Goal: Contribute content: Contribute content

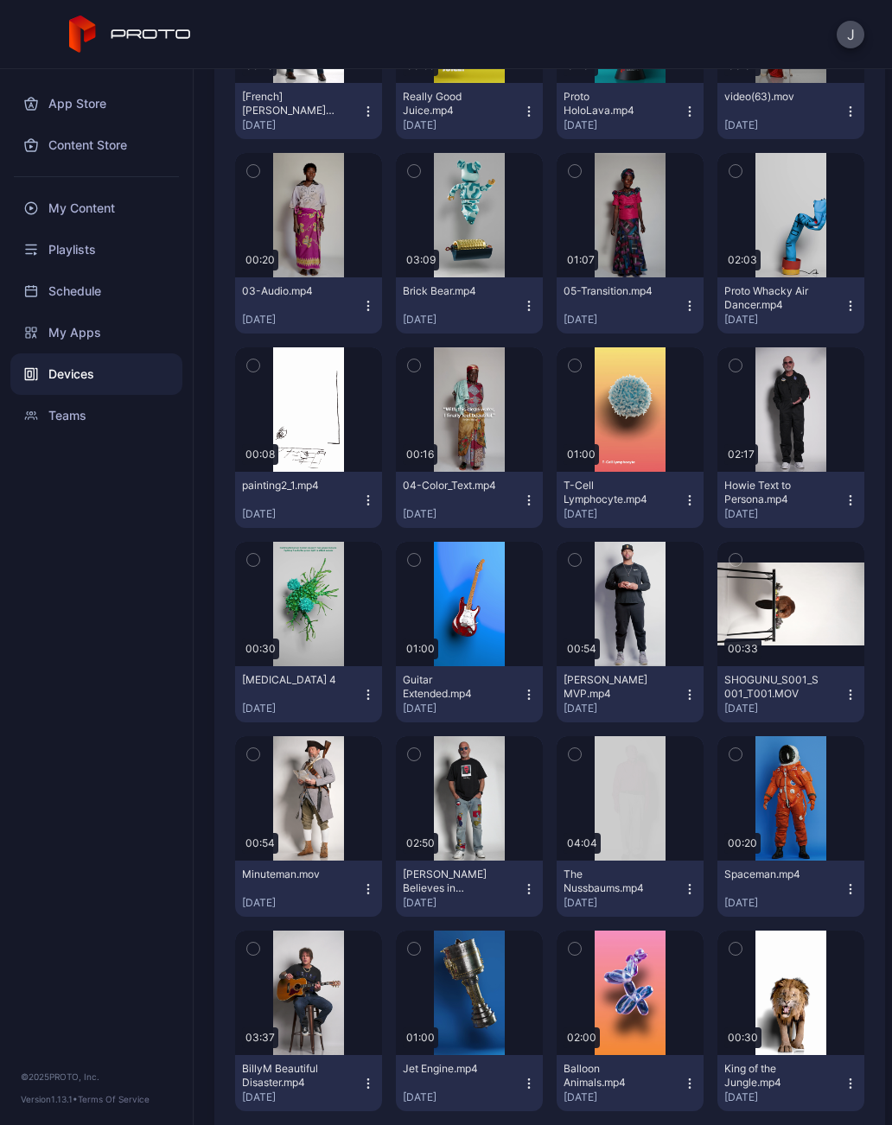
scroll to position [713, 0]
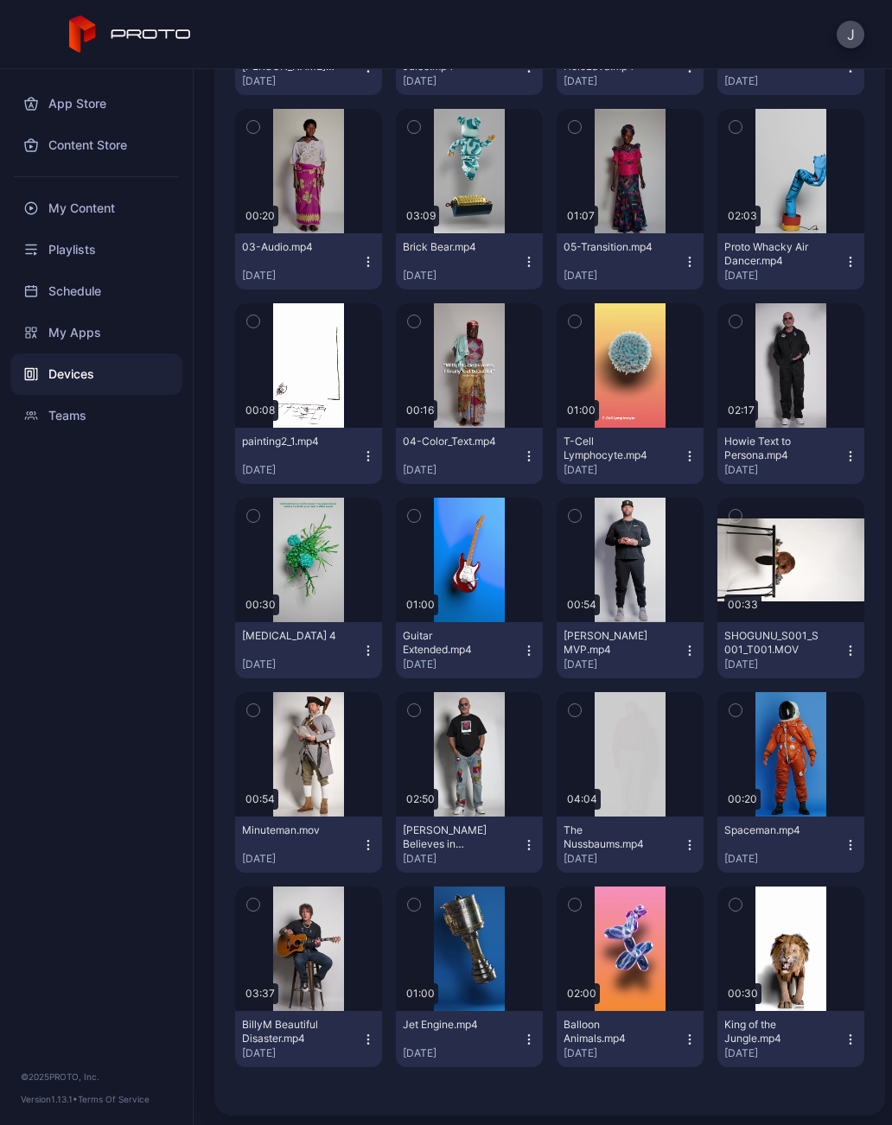
click at [373, 837] on button "Minuteman.mov Mar 25, 2025" at bounding box center [308, 845] width 147 height 56
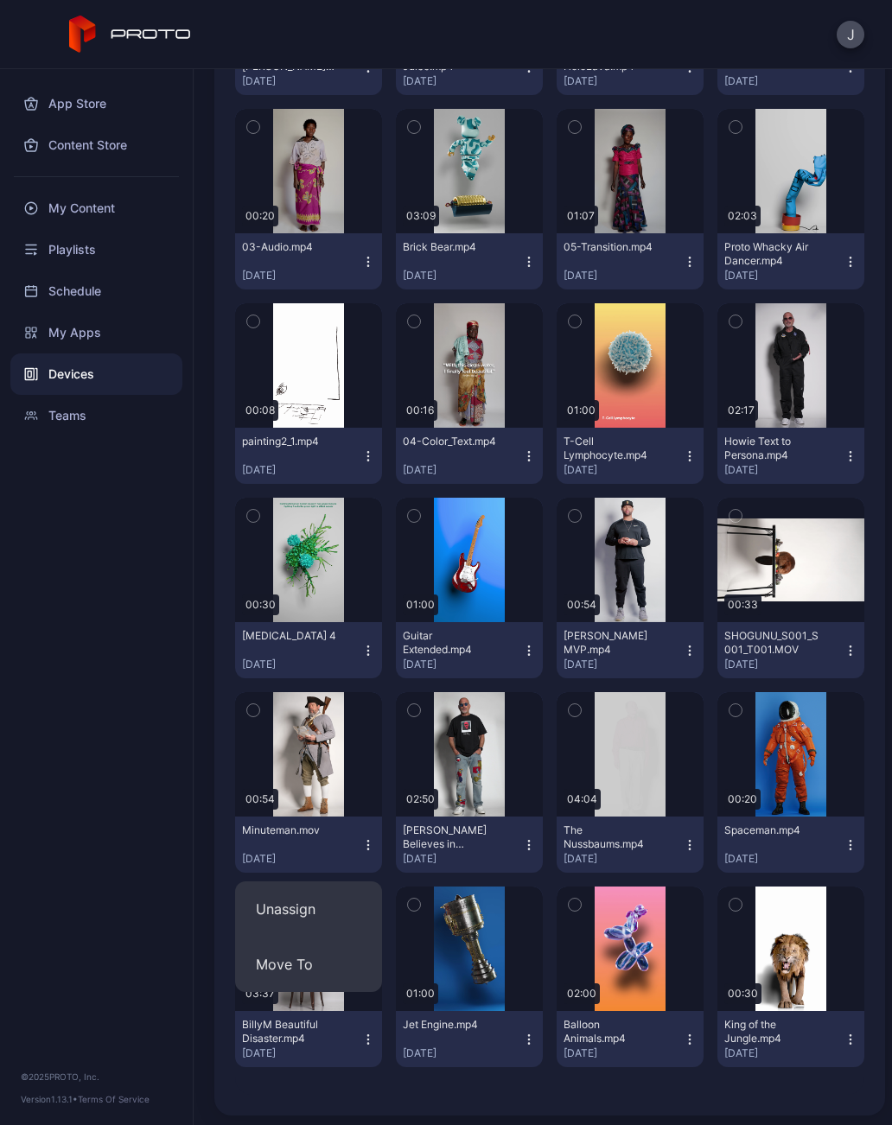
click at [127, 214] on div "My Content" at bounding box center [96, 208] width 172 height 41
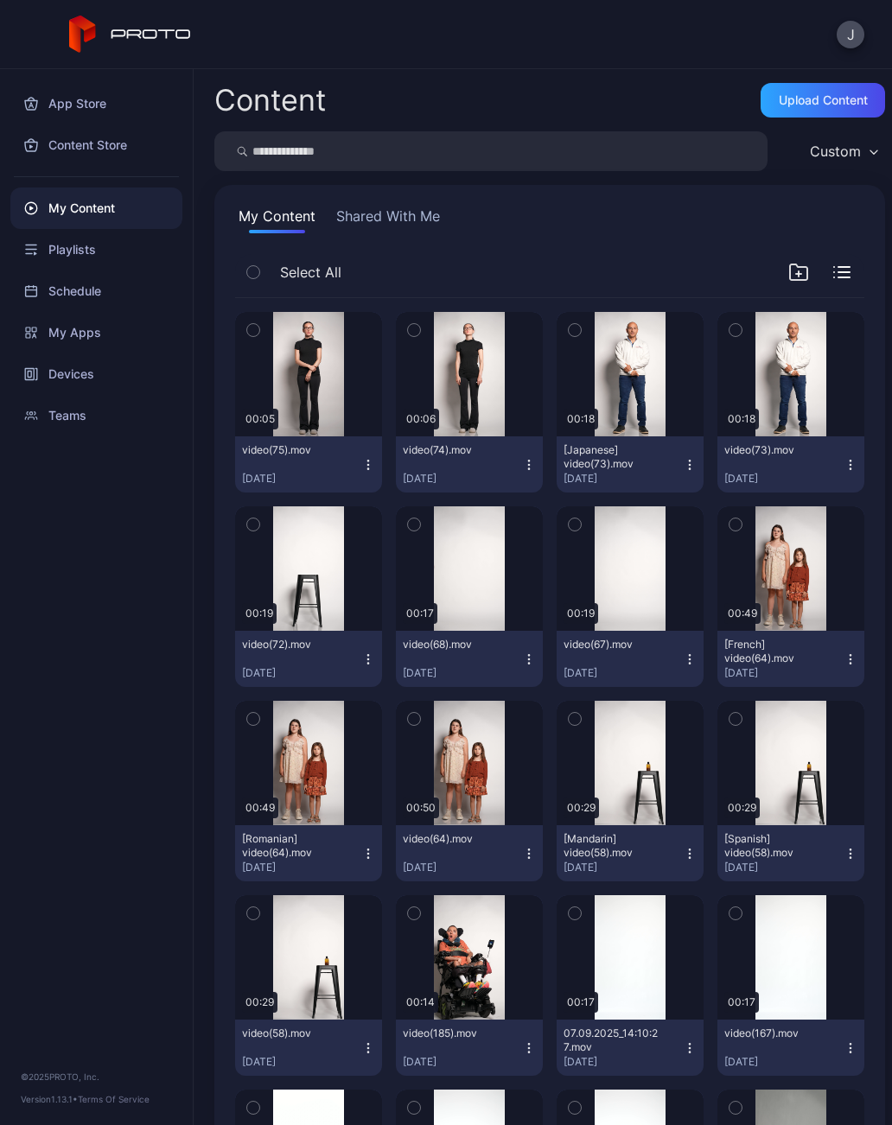
click at [373, 471] on icon "button" at bounding box center [368, 465] width 14 height 14
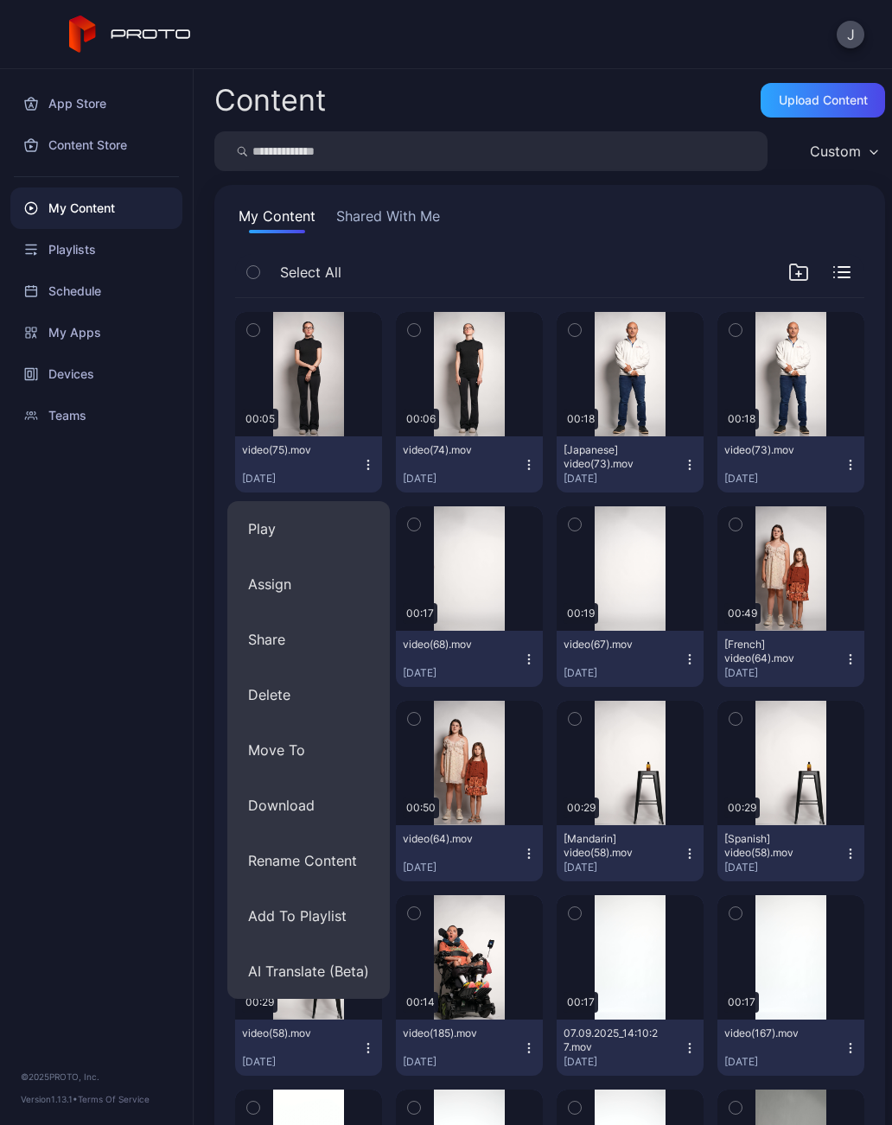
click at [340, 972] on button "AI Translate (Beta)" at bounding box center [308, 971] width 163 height 55
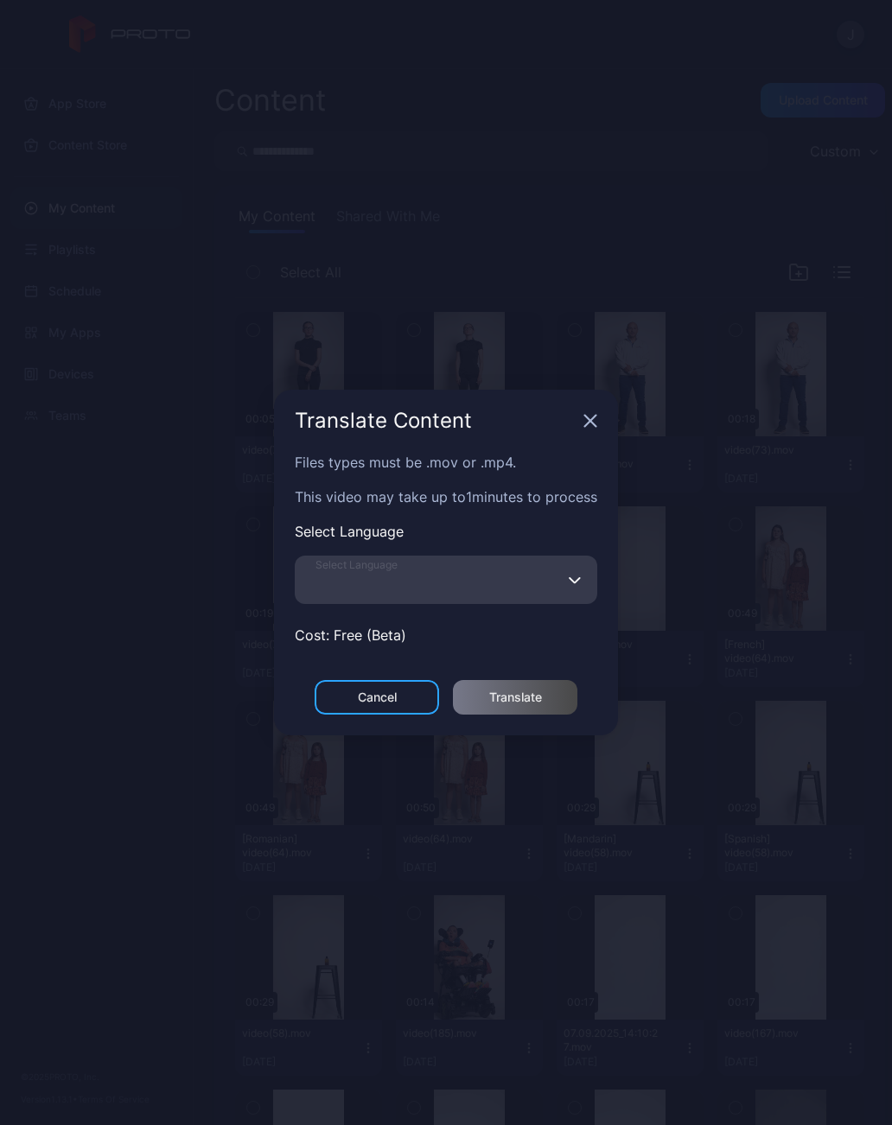
click at [437, 586] on input "Select Language" at bounding box center [446, 580] width 303 height 48
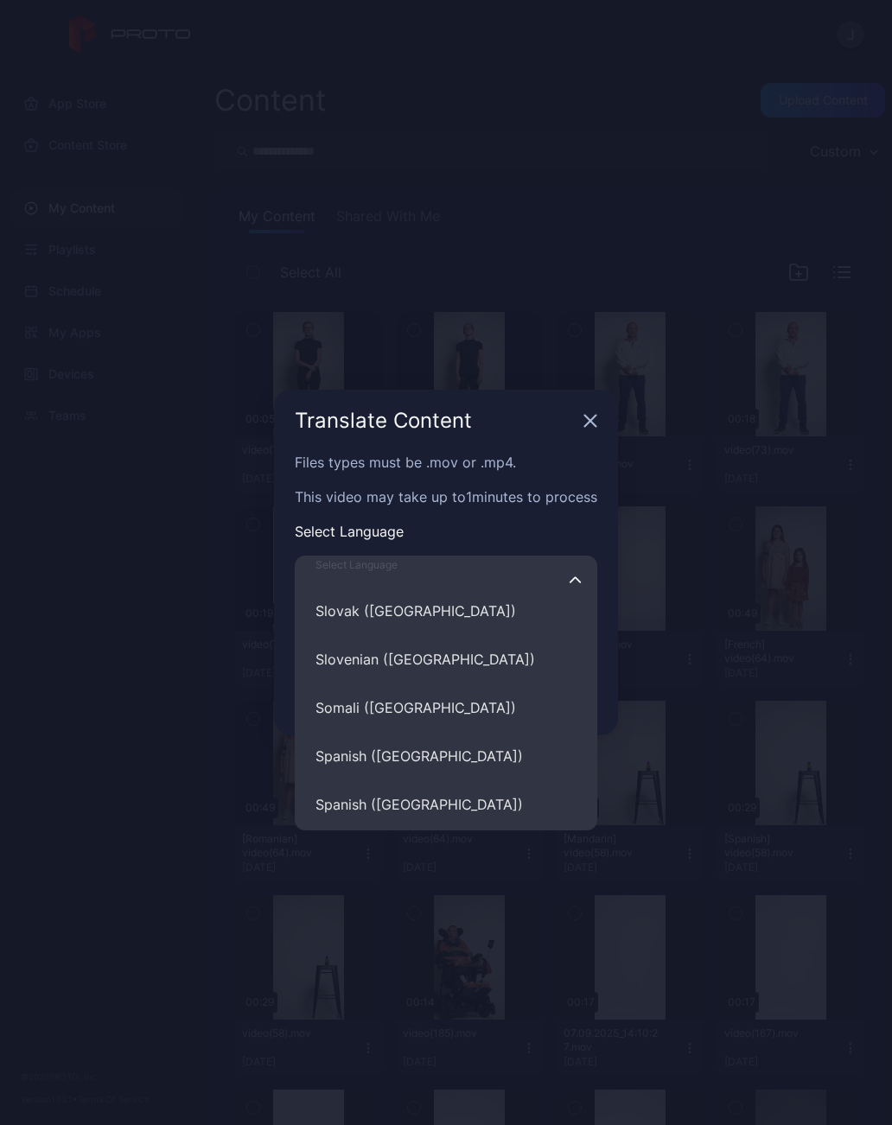
scroll to position [6519, 0]
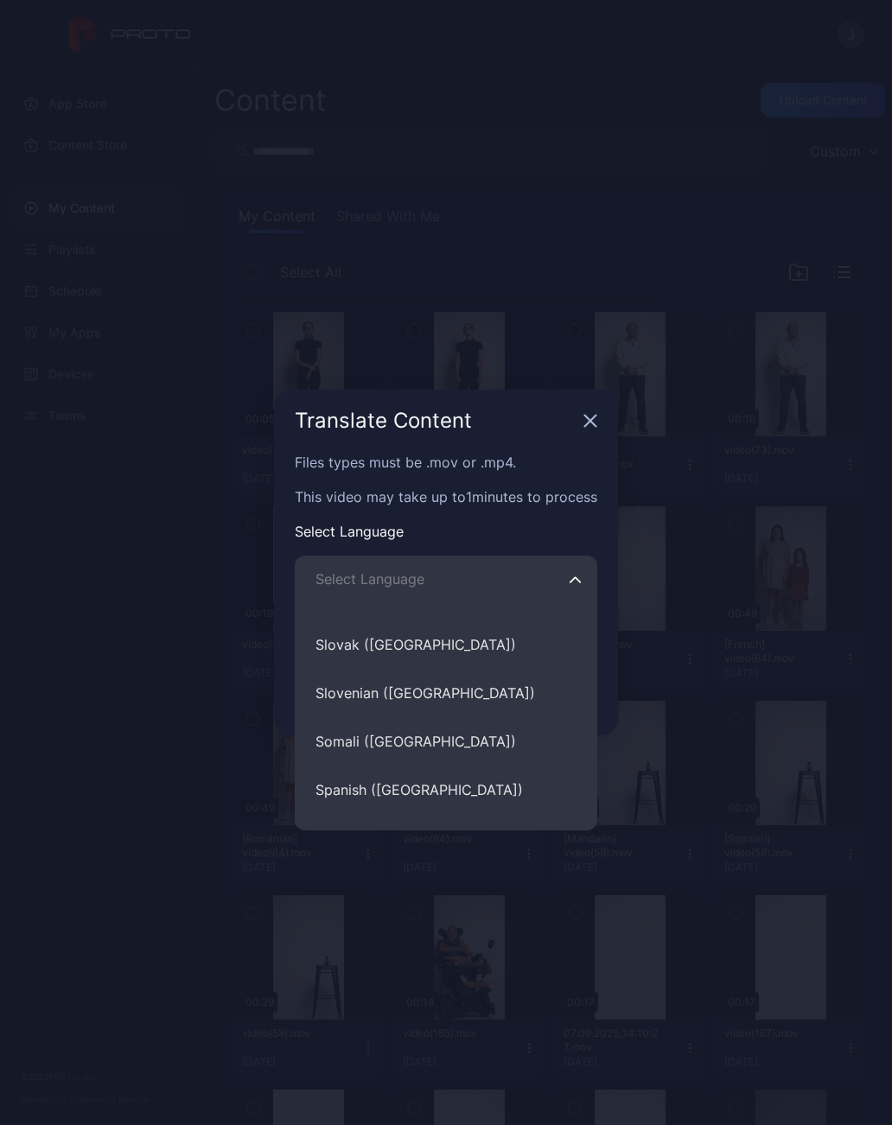
click at [603, 415] on div "Translate Content" at bounding box center [446, 421] width 344 height 62
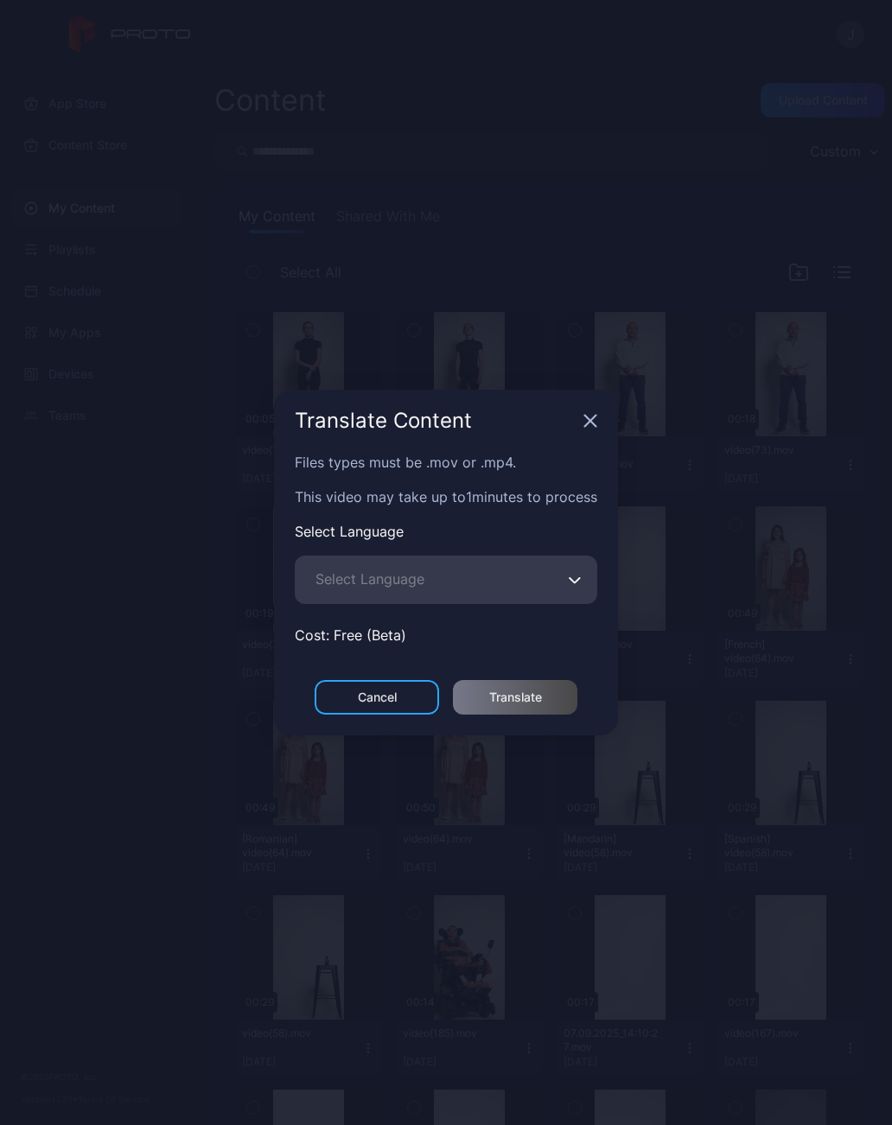
click at [591, 419] on icon "button" at bounding box center [590, 421] width 14 height 14
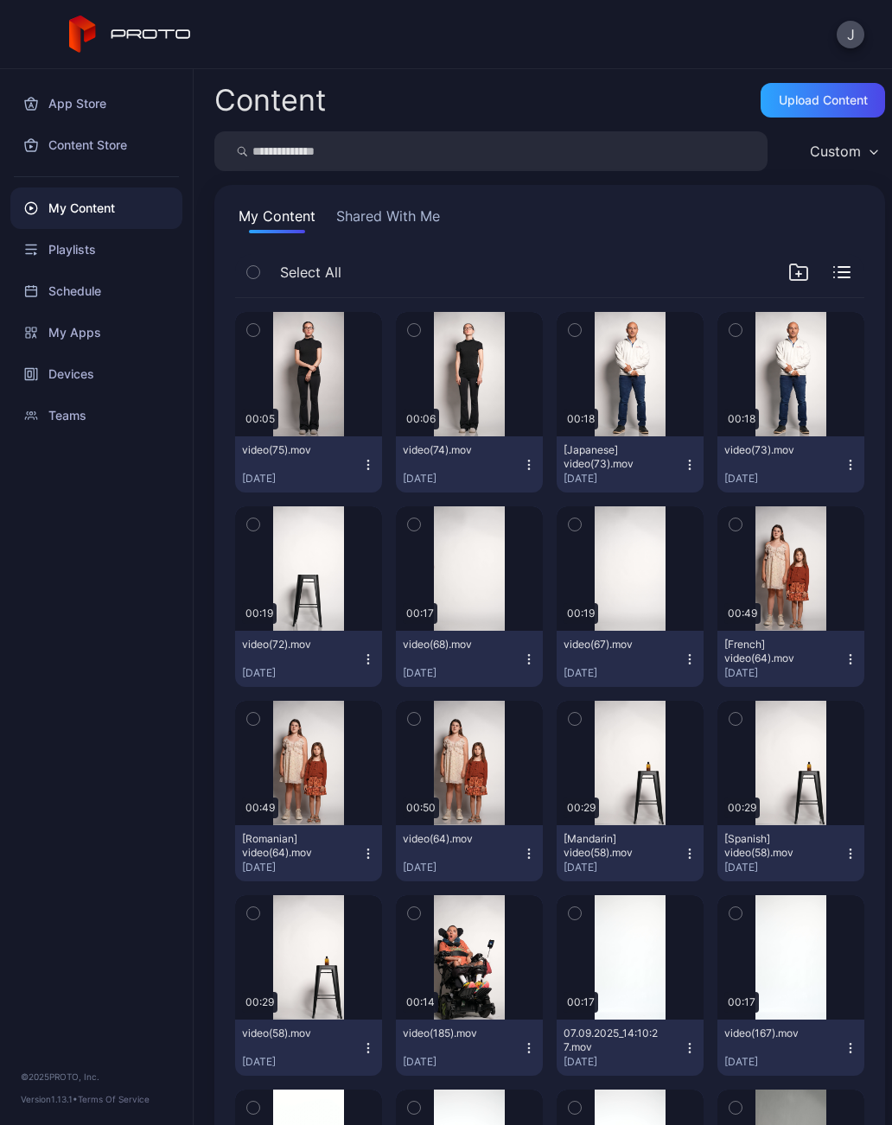
click at [823, 110] on div "Upload Content" at bounding box center [823, 100] width 124 height 35
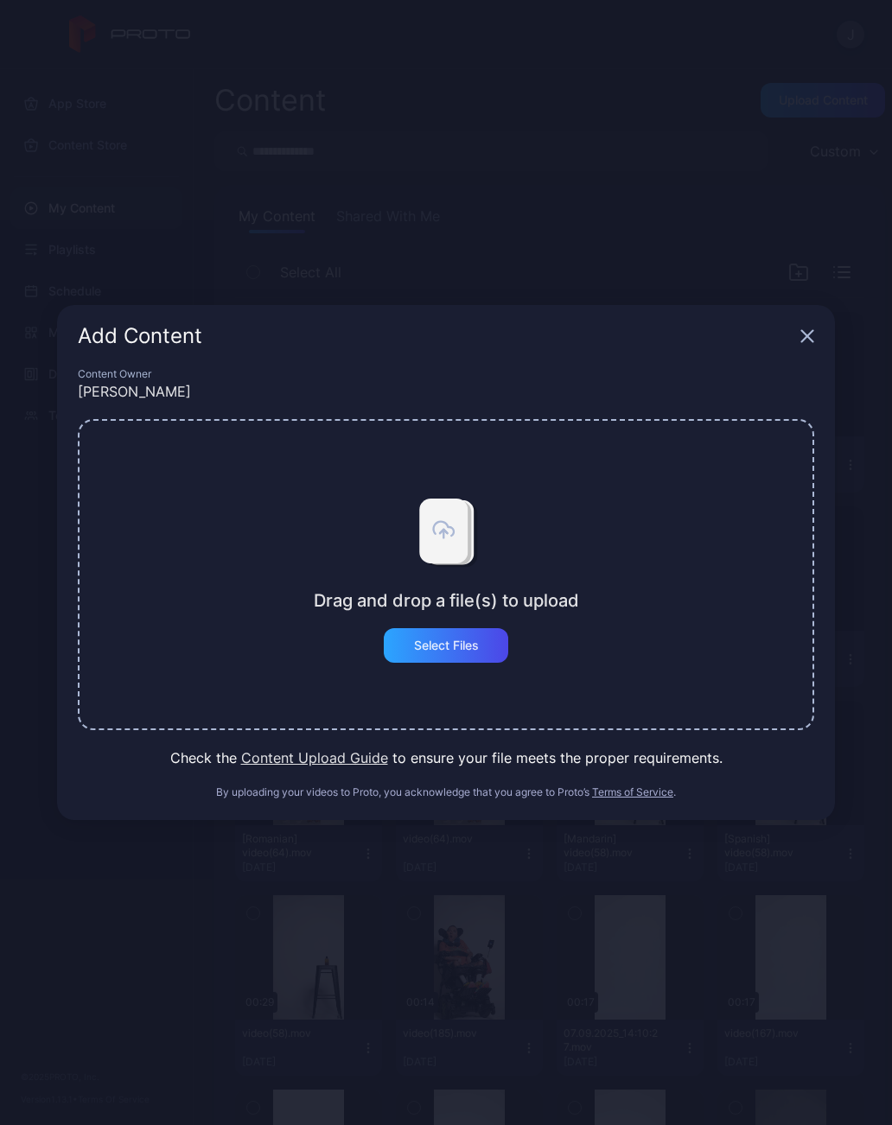
click at [478, 648] on div "Select Files" at bounding box center [446, 646] width 65 height 14
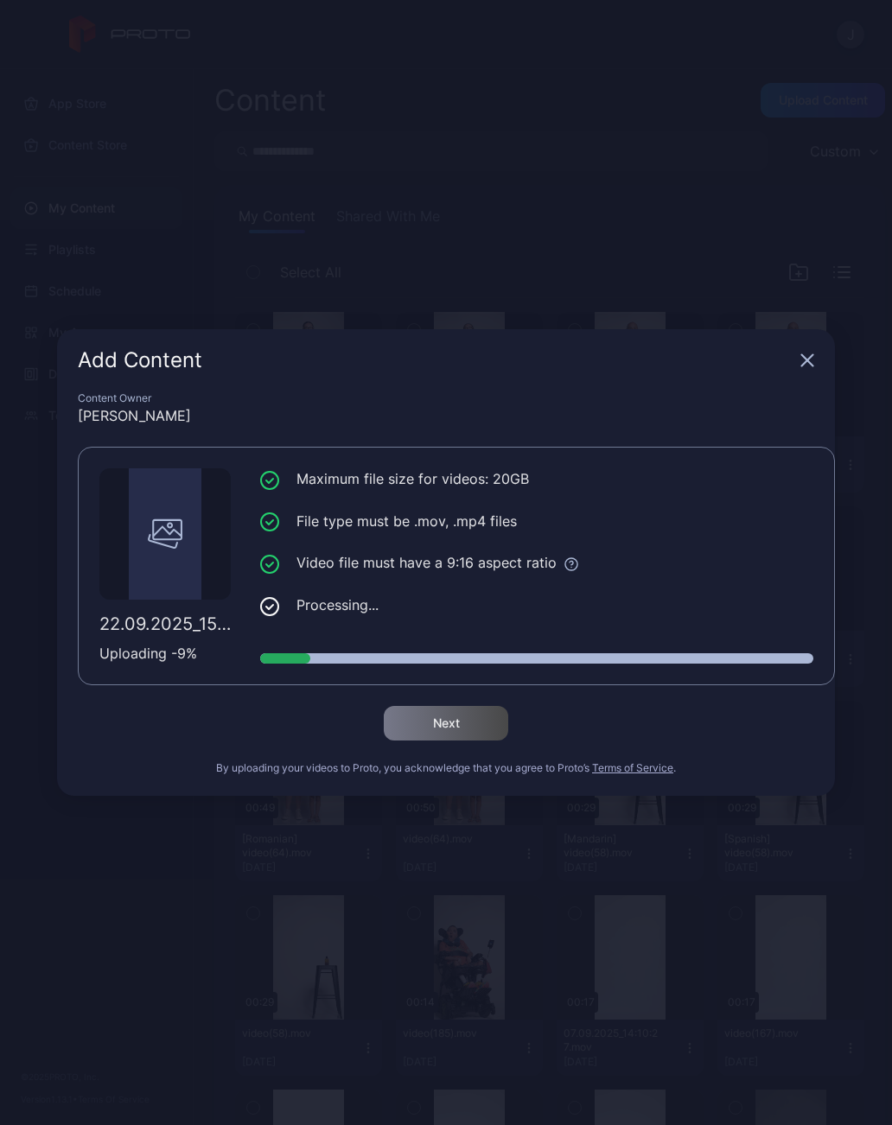
click at [430, 1050] on div "Add Content Content Owner Joanne Stanway 22.09.2025_15:54:49.mov Uploading - 9 …" at bounding box center [446, 562] width 892 height 1125
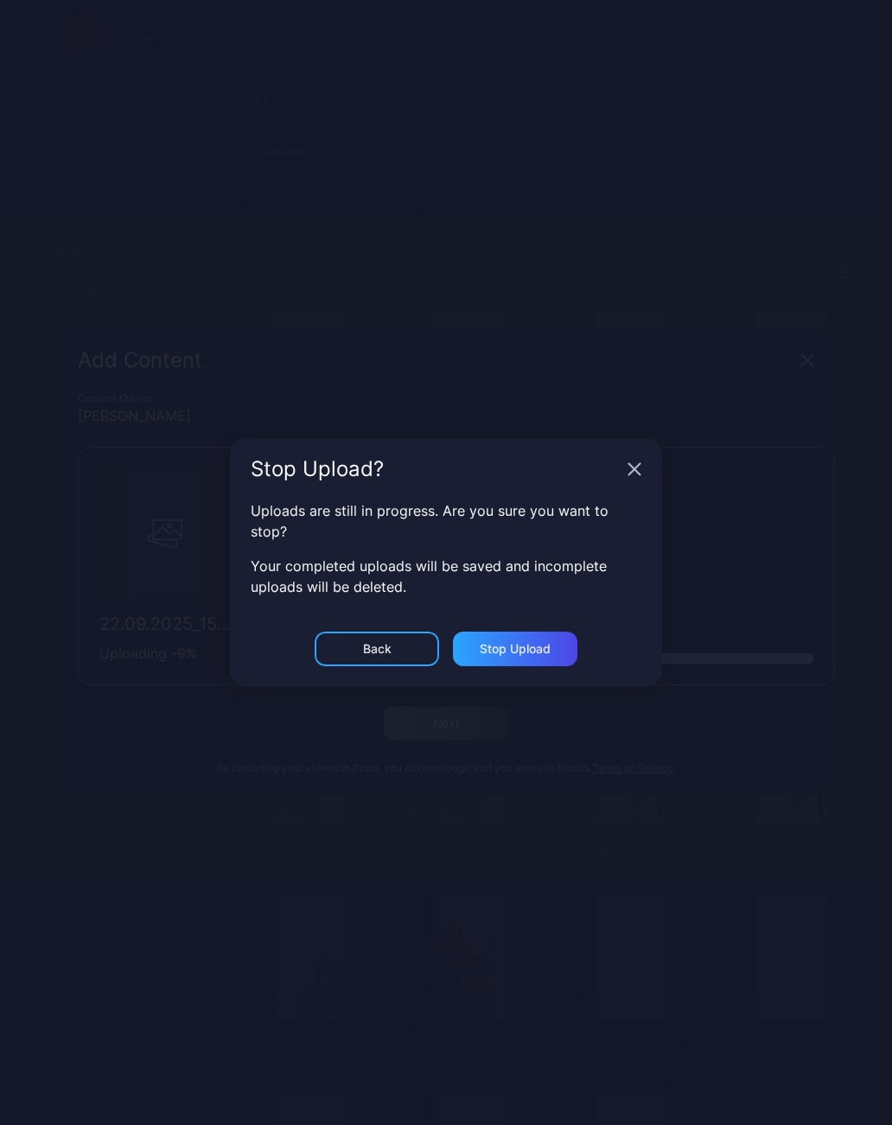
click at [387, 652] on div "Back" at bounding box center [377, 649] width 29 height 14
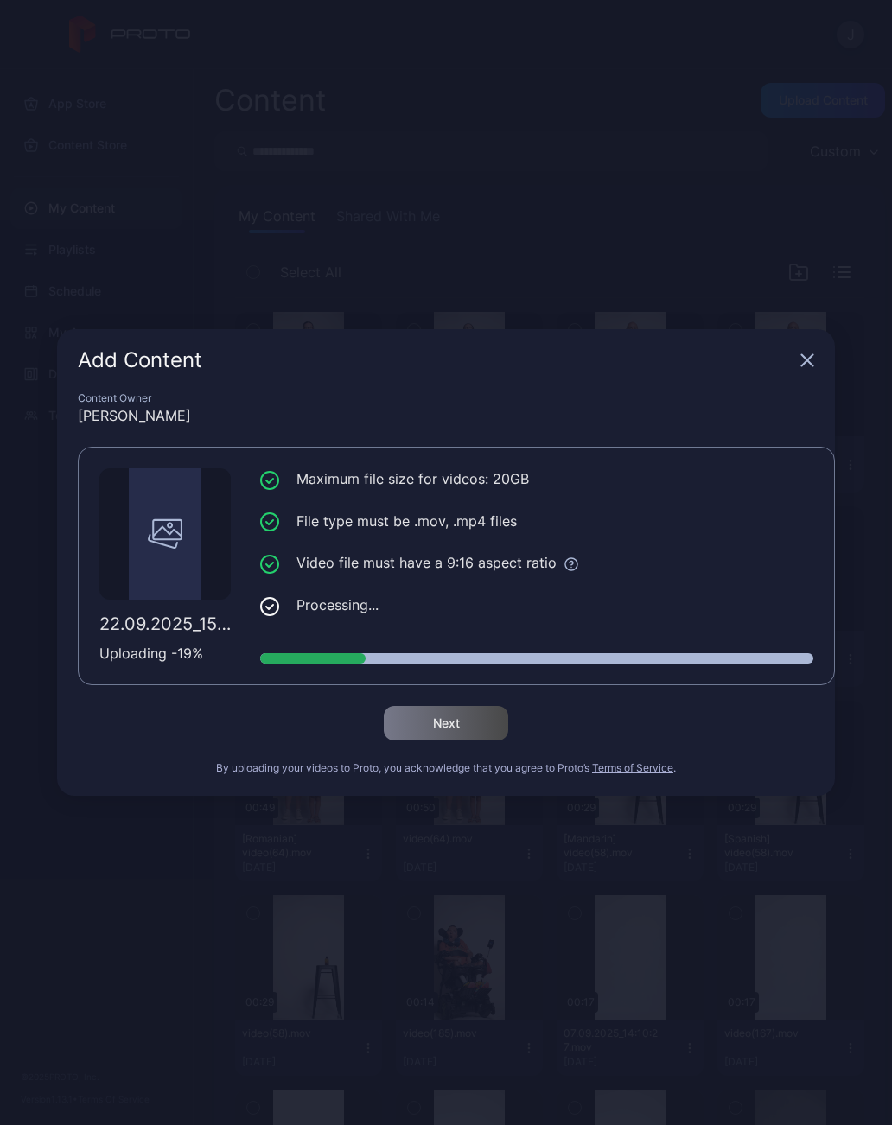
click at [812, 361] on icon "button" at bounding box center [807, 361] width 14 height 14
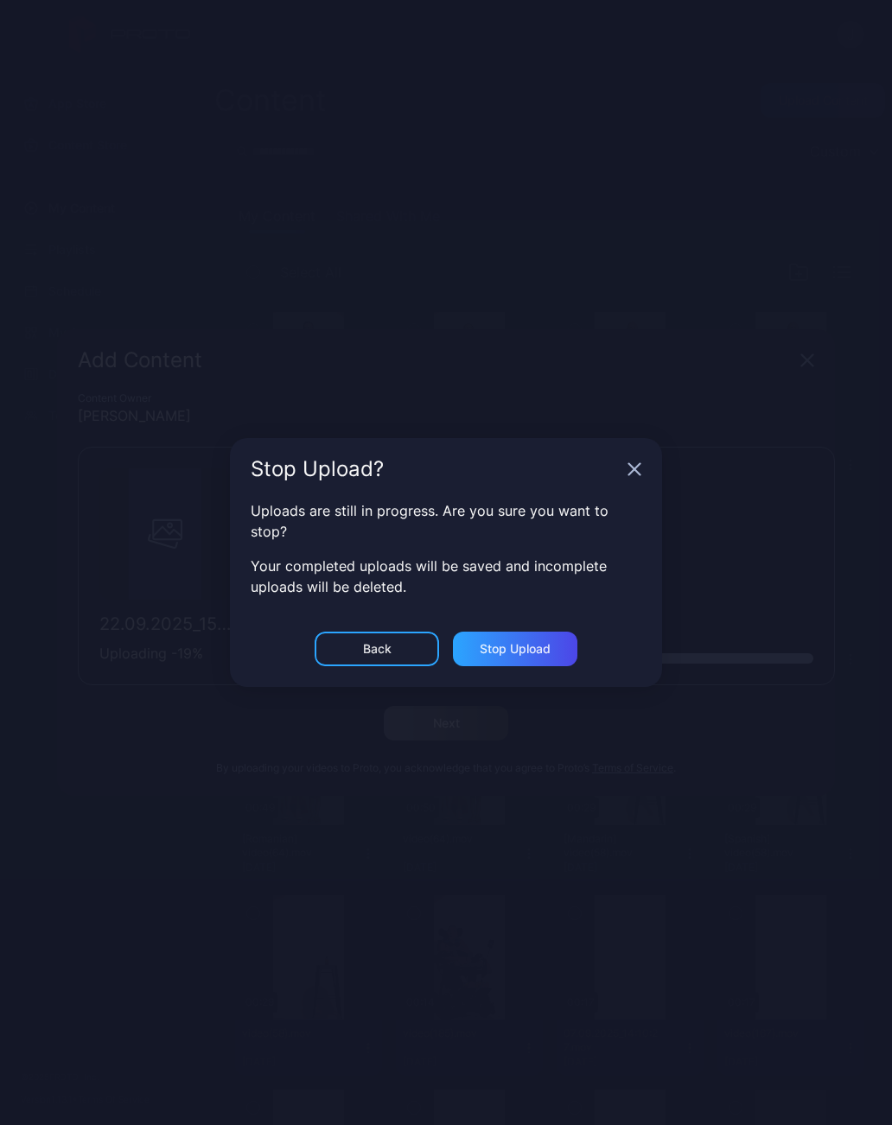
click at [548, 655] on div "Stop Upload" at bounding box center [515, 649] width 71 height 14
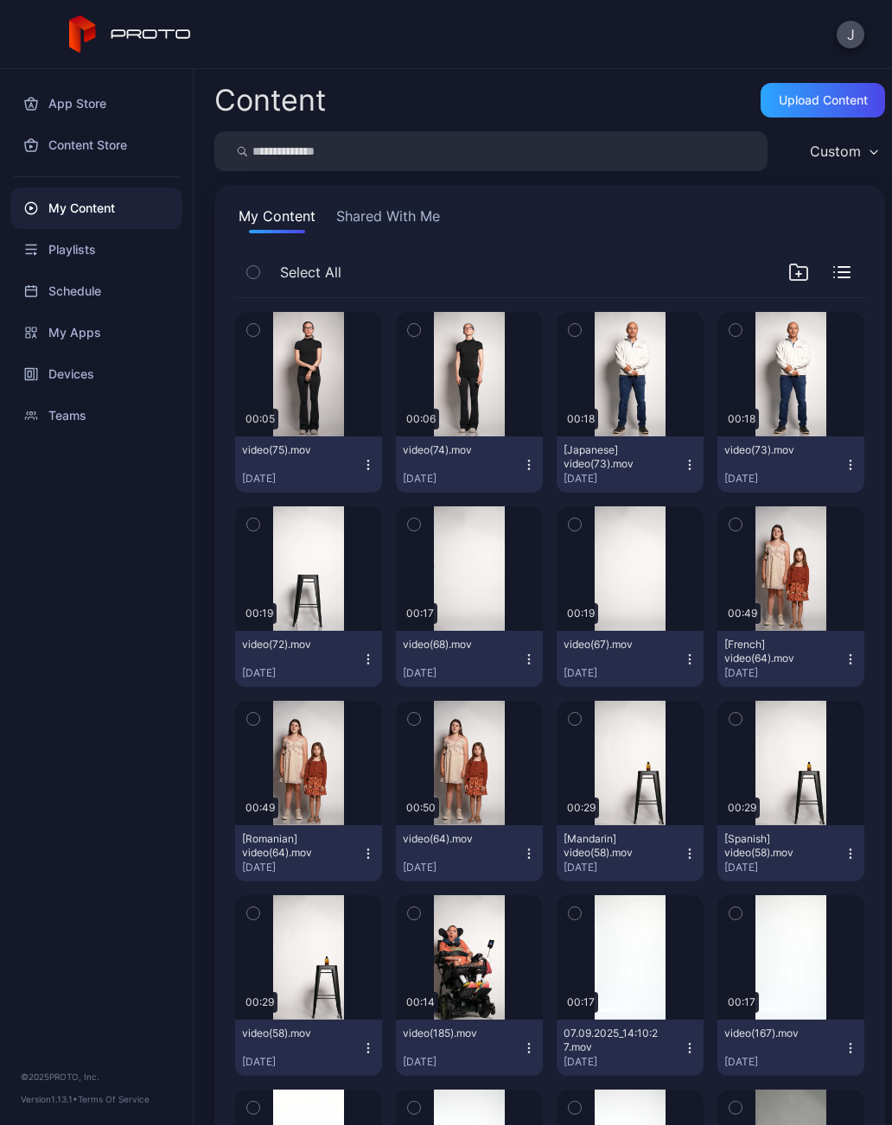
click at [826, 101] on div "Upload Content" at bounding box center [823, 100] width 89 height 14
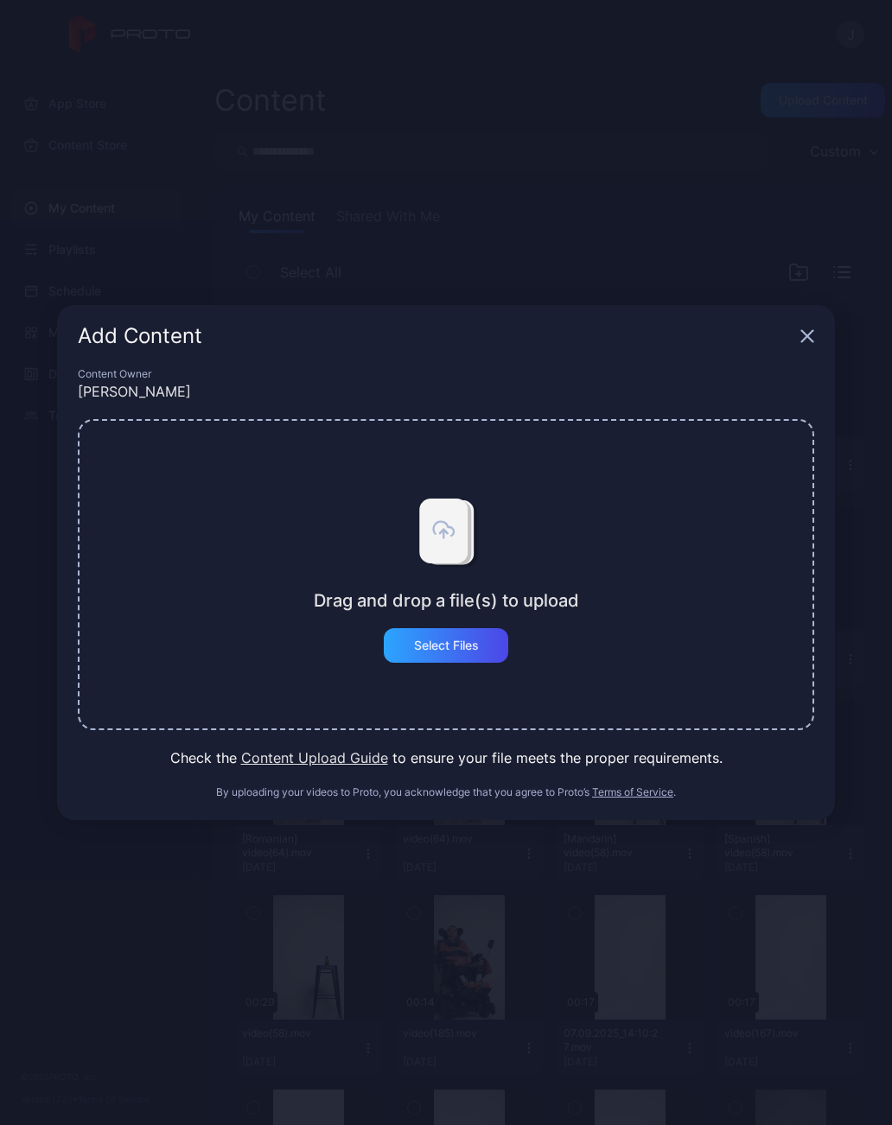
click at [475, 641] on div "Select Files" at bounding box center [446, 646] width 65 height 14
